Goal: Task Accomplishment & Management: Use online tool/utility

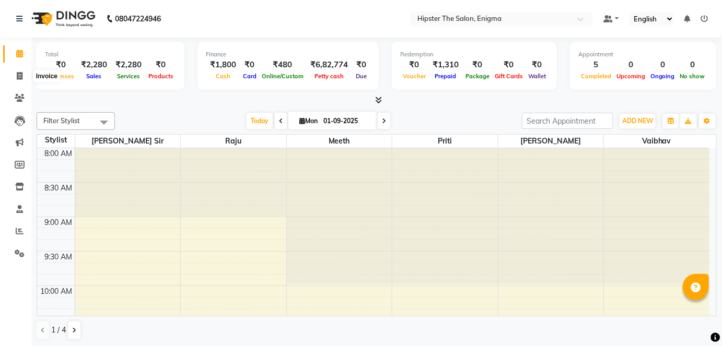
scroll to position [681, 0]
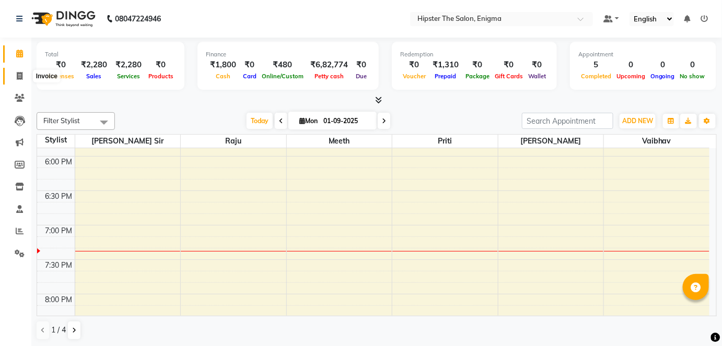
drag, startPoint x: 0, startPoint y: 0, endPoint x: 20, endPoint y: 80, distance: 82.4
click at [20, 80] on icon at bounding box center [20, 76] width 6 height 8
select select "4468"
select select "service"
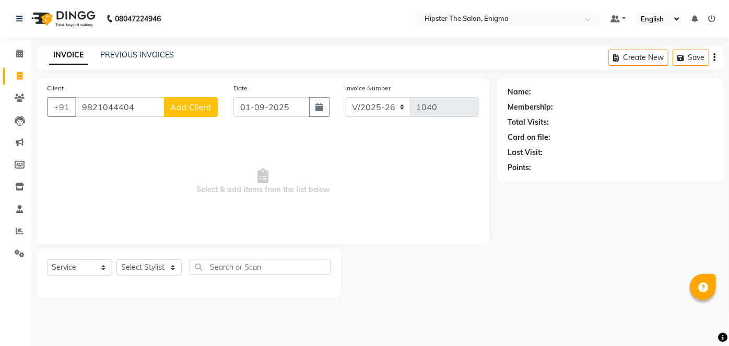
type input "9821044404"
click at [199, 108] on span "Add Client" at bounding box center [190, 107] width 41 height 10
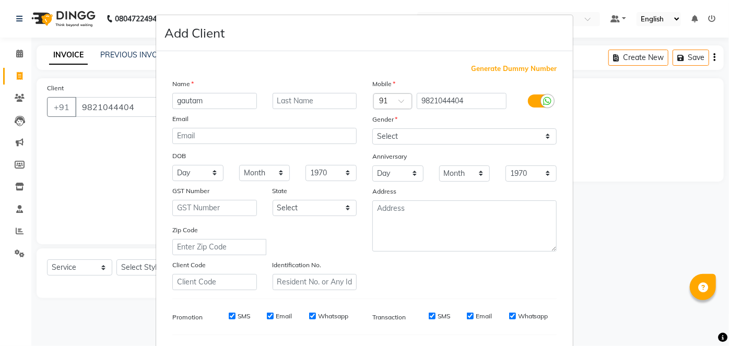
type input "gautam"
click at [298, 102] on input "text" at bounding box center [315, 101] width 85 height 16
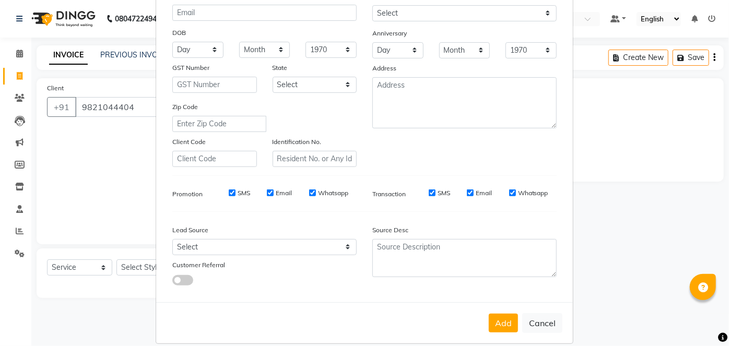
scroll to position [135, 0]
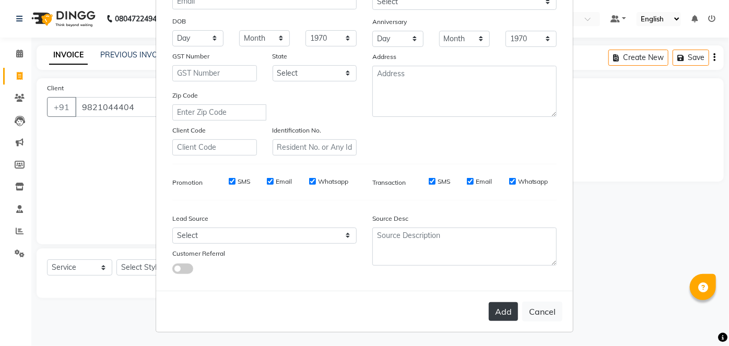
type input "[DEMOGRAPHIC_DATA]"
click at [494, 302] on button "Add" at bounding box center [503, 311] width 29 height 19
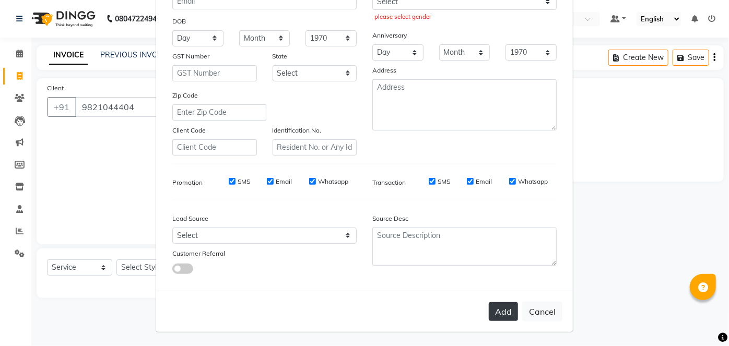
click at [494, 302] on button "Add" at bounding box center [503, 311] width 29 height 19
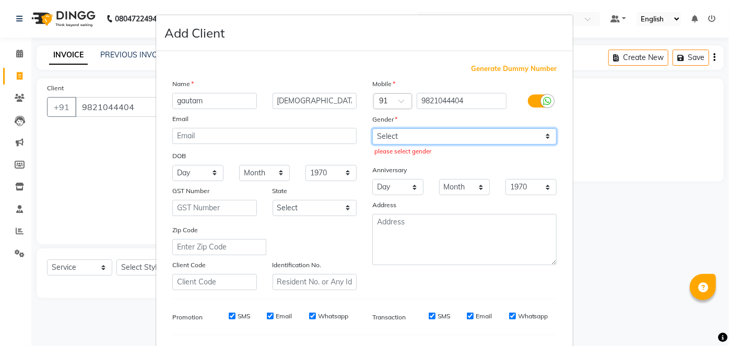
click at [418, 135] on select "Select [DEMOGRAPHIC_DATA] [DEMOGRAPHIC_DATA] Other Prefer Not To Say" at bounding box center [464, 137] width 184 height 16
select select "[DEMOGRAPHIC_DATA]"
click at [372, 129] on select "Select [DEMOGRAPHIC_DATA] [DEMOGRAPHIC_DATA] Other Prefer Not To Say" at bounding box center [464, 137] width 184 height 16
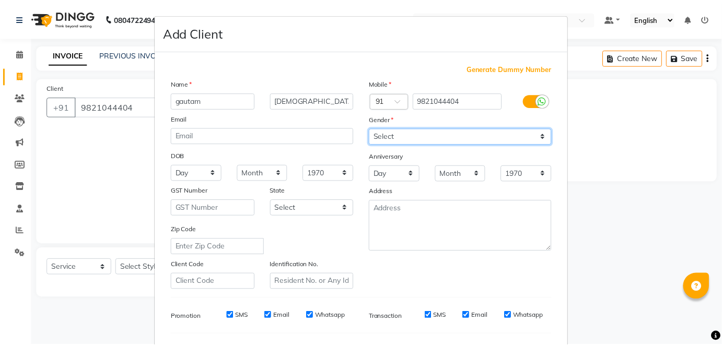
scroll to position [135, 0]
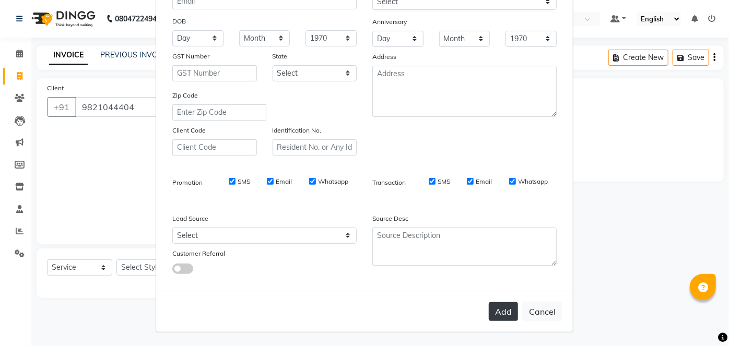
click at [493, 316] on button "Add" at bounding box center [503, 311] width 29 height 19
select select
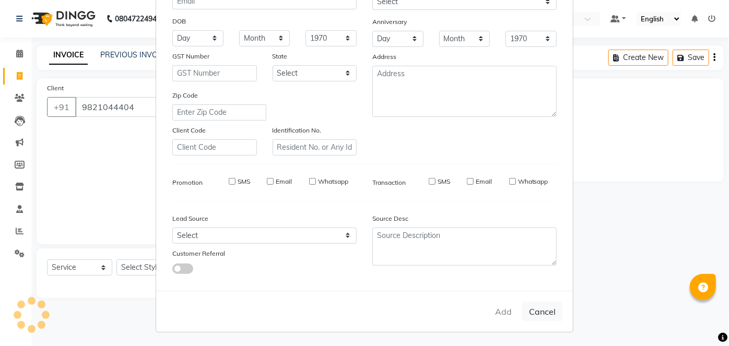
select select
checkbox input "false"
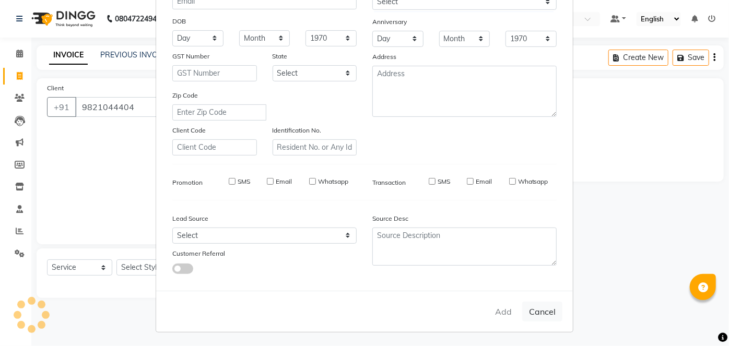
checkbox input "false"
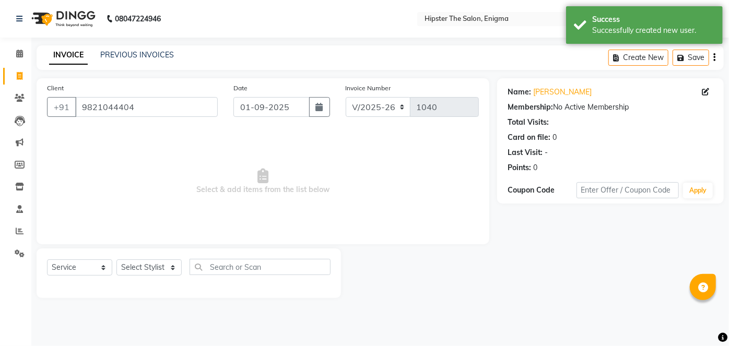
click at [152, 259] on div "Select Service Product Membership Package Voucher Prepaid Gift Card Select Styl…" at bounding box center [189, 271] width 284 height 25
click at [152, 262] on select "Select Stylist [PERSON_NAME] [PERSON_NAME] [PERSON_NAME] [PERSON_NAME] poonam […" at bounding box center [148, 268] width 65 height 16
select select "85797"
click at [116, 260] on select "Select Stylist [PERSON_NAME] [PERSON_NAME] [PERSON_NAME] [PERSON_NAME] poonam […" at bounding box center [148, 268] width 65 height 16
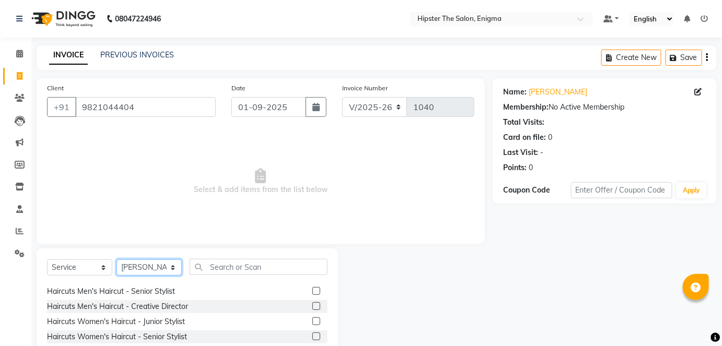
scroll to position [0, 0]
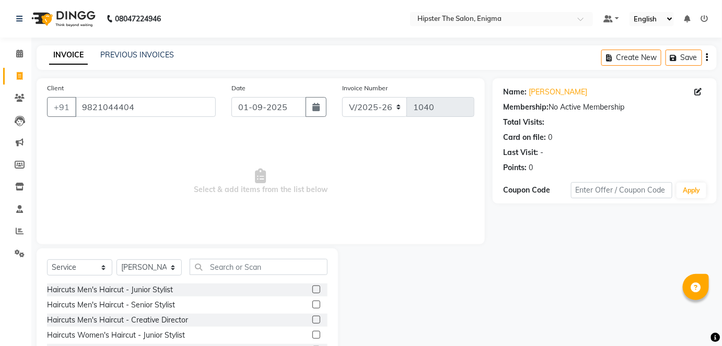
click at [312, 286] on label at bounding box center [316, 290] width 8 height 8
click at [312, 287] on input "checkbox" at bounding box center [315, 290] width 7 height 7
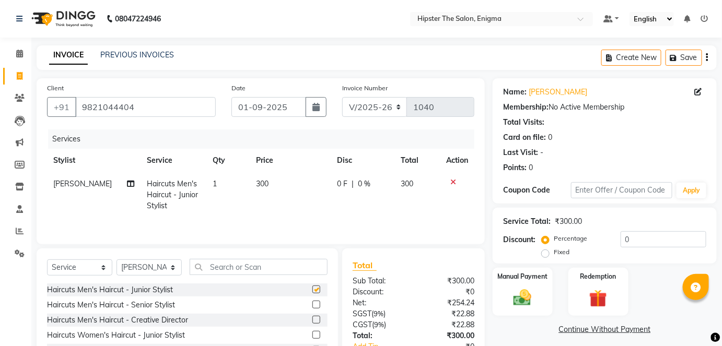
checkbox input "false"
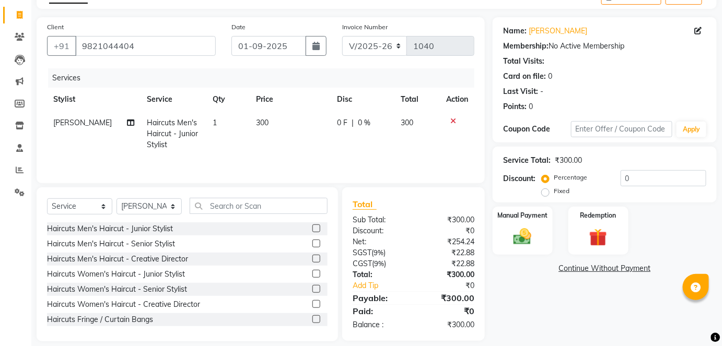
scroll to position [72, 0]
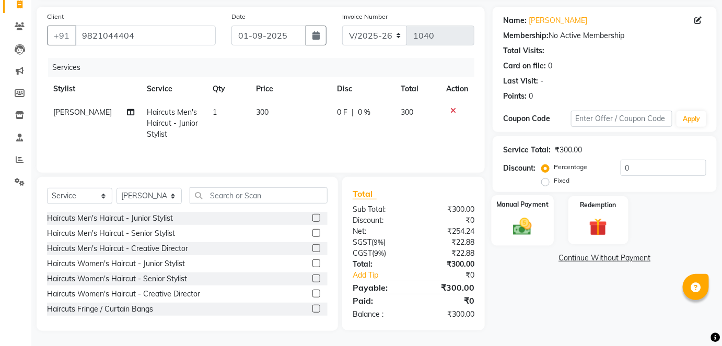
click at [529, 208] on label "Manual Payment" at bounding box center [522, 205] width 52 height 10
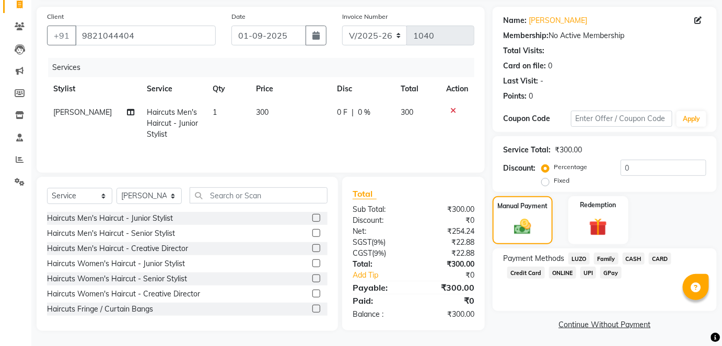
click at [632, 259] on span "CASH" at bounding box center [634, 259] width 22 height 12
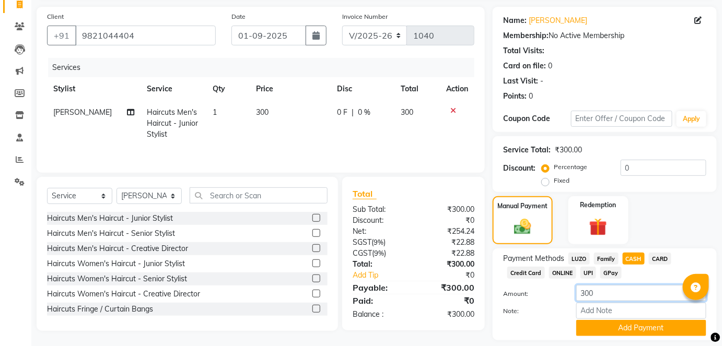
click at [606, 293] on input "300" at bounding box center [641, 293] width 130 height 16
type input "3"
type input "500"
click at [624, 326] on button "Add Payment" at bounding box center [641, 328] width 130 height 16
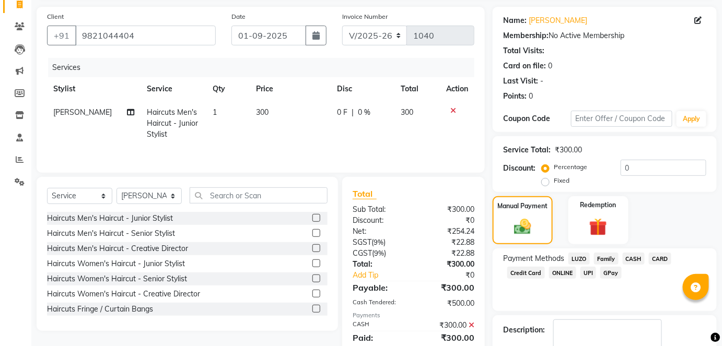
scroll to position [132, 0]
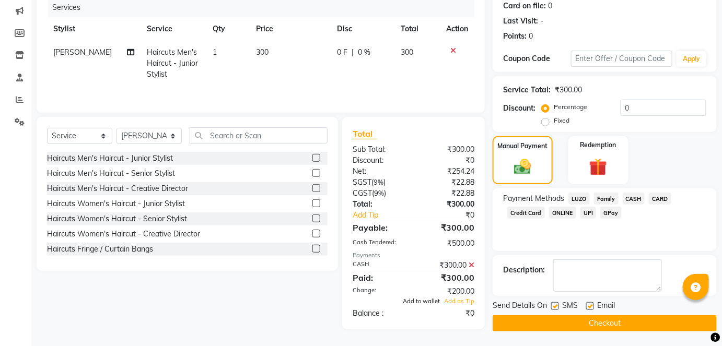
click at [418, 298] on span "Add to wallet" at bounding box center [421, 301] width 37 height 7
click at [547, 327] on button "Checkout" at bounding box center [605, 324] width 224 height 16
